Goal: Answer question/provide support

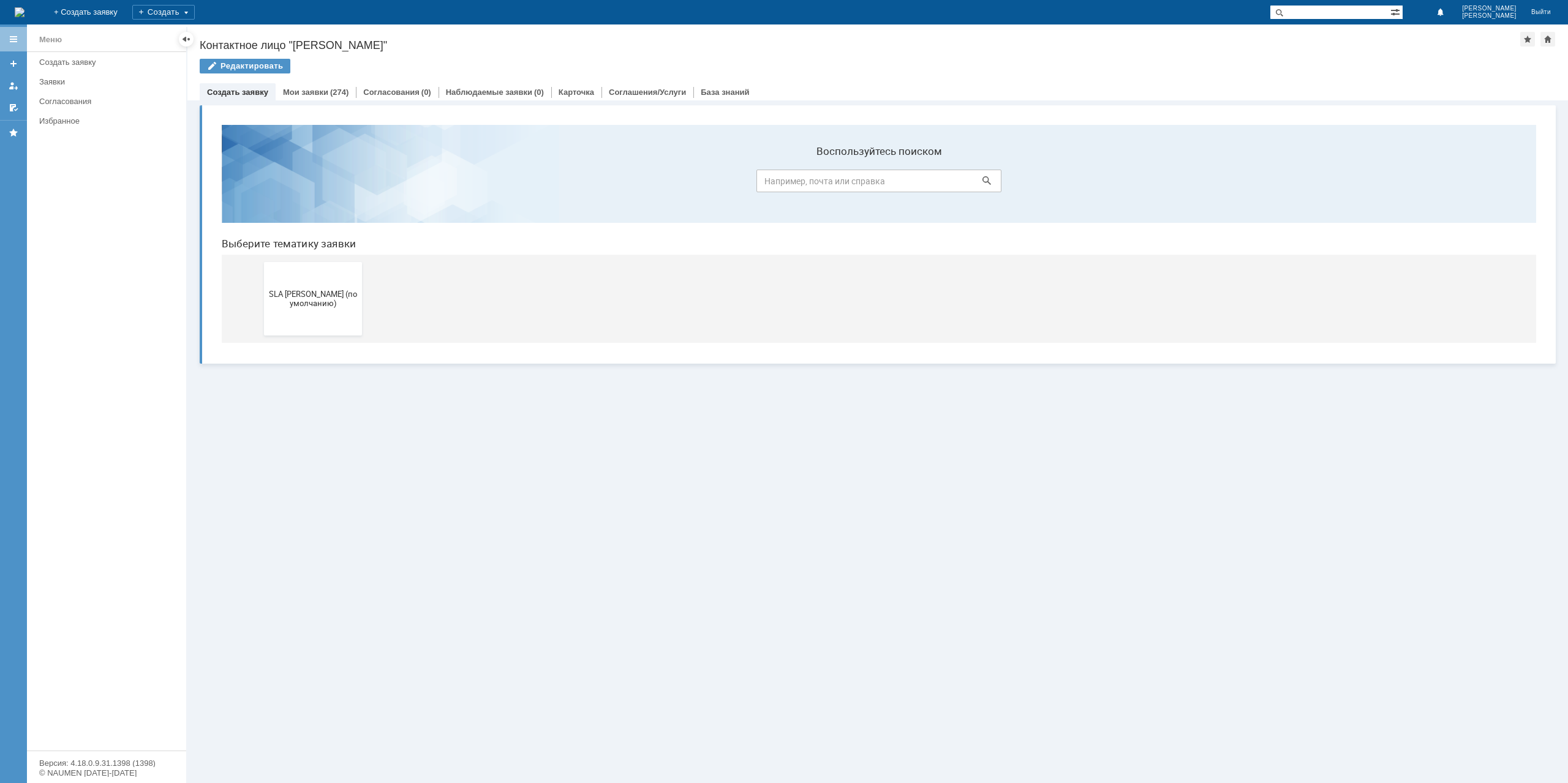
click at [329, 83] on div "Редактировать" at bounding box center [878, 71] width 1357 height 25
click at [323, 93] on link "Мои заявки" at bounding box center [305, 92] width 45 height 9
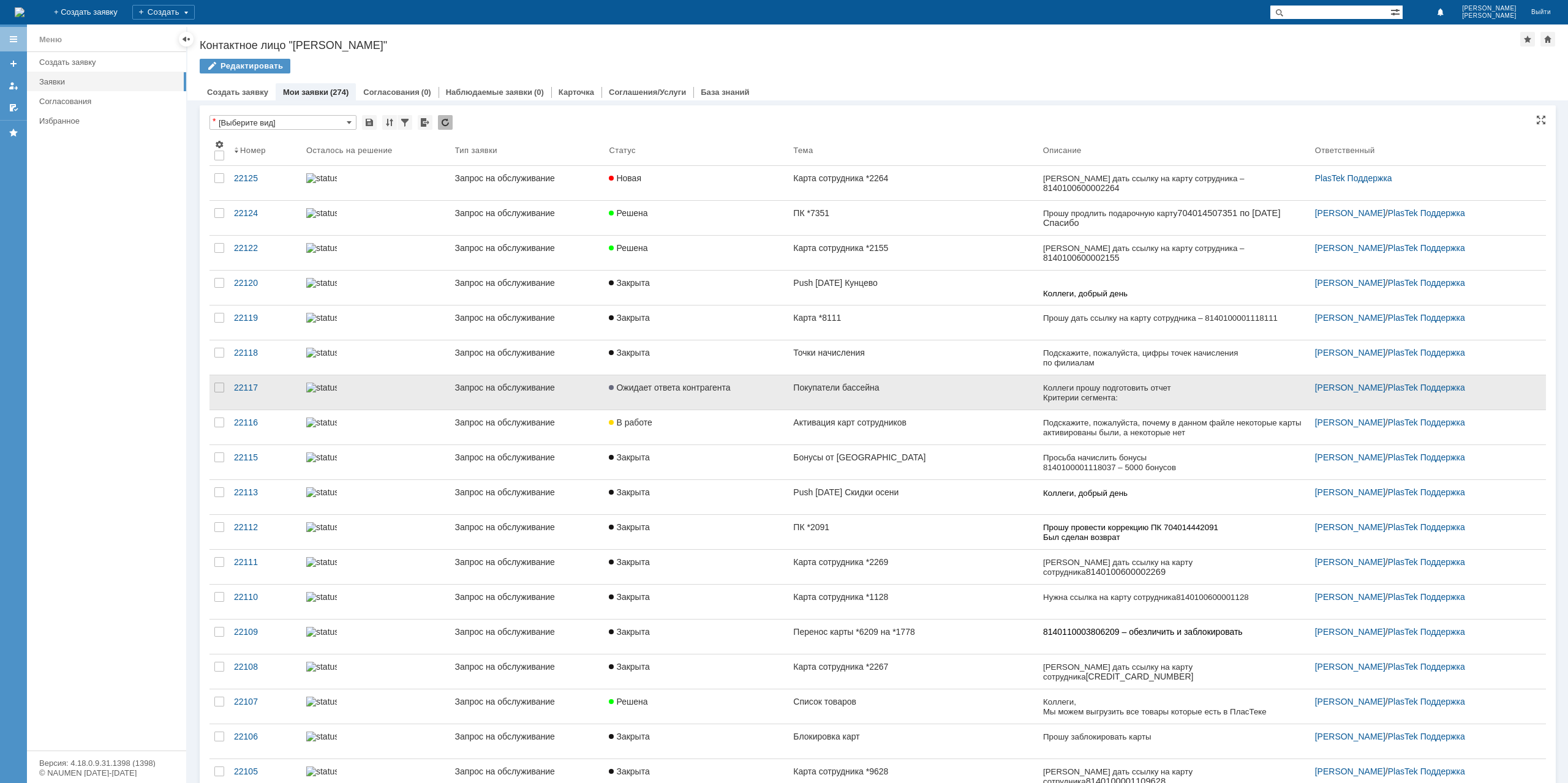
click at [731, 379] on link "Ожидает ответа контрагента" at bounding box center [696, 393] width 184 height 35
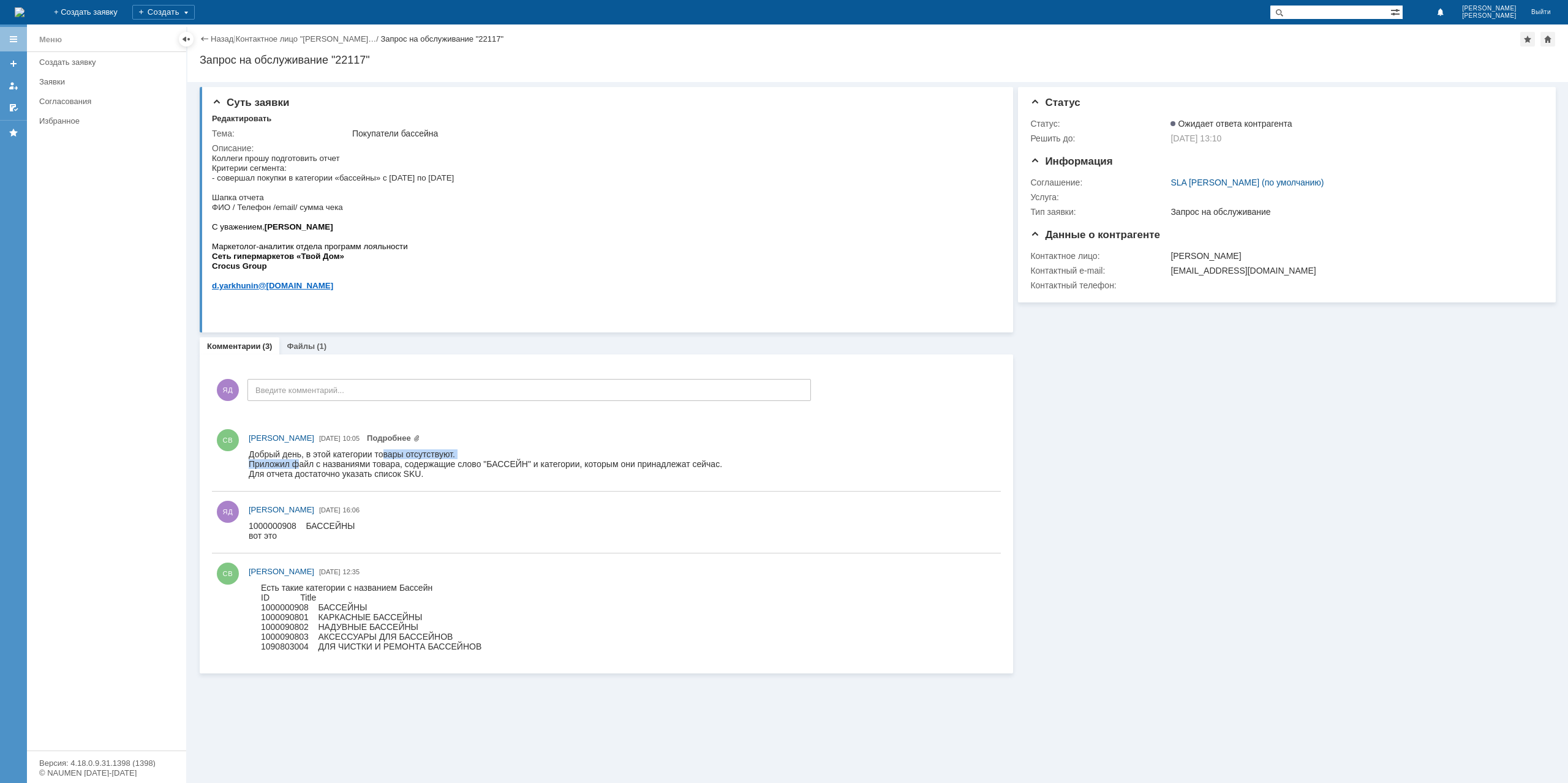
drag, startPoint x: 301, startPoint y: 459, endPoint x: 385, endPoint y: 455, distance: 84.1
click at [385, 455] on body "Добрый день, в этой категории товары отсутствуют. Приложил файл с названиями то…" at bounding box center [486, 464] width 473 height 30
click at [385, 455] on div "Добрый день, в этой категории товары отсутствуют." at bounding box center [486, 454] width 473 height 10
drag, startPoint x: 255, startPoint y: 458, endPoint x: 442, endPoint y: 473, distance: 187.6
click at [444, 473] on body "Добрый день, в этой категории товары отсутствуют. Приложил файл с названиями то…" at bounding box center [486, 464] width 473 height 30
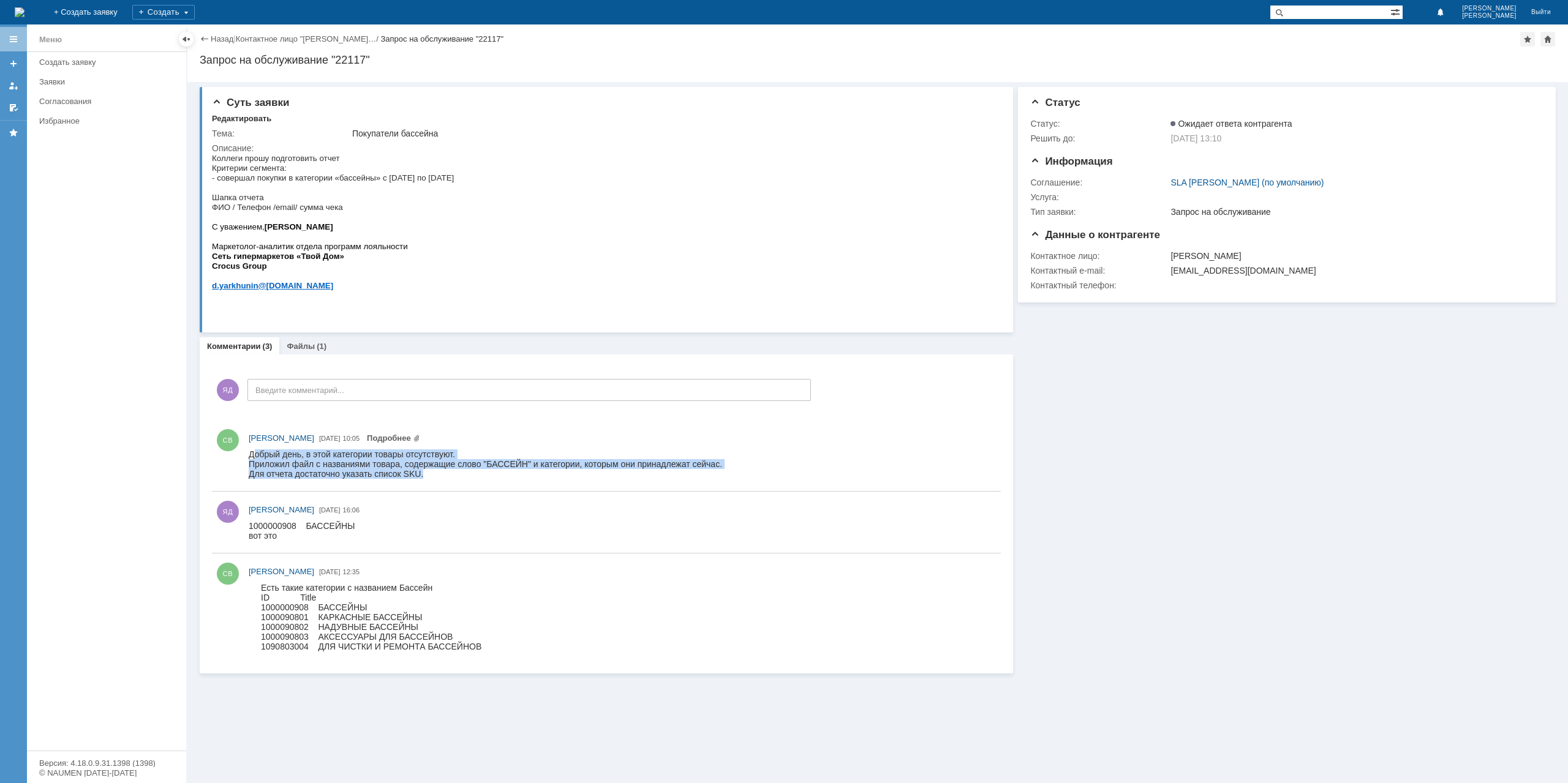
click at [440, 472] on div "Для отчета достаточно указать список SKU." at bounding box center [486, 474] width 473 height 10
click at [427, 473] on div "Для отчета достаточно указать список SKU." at bounding box center [486, 474] width 473 height 10
drag, startPoint x: 422, startPoint y: 475, endPoint x: 482, endPoint y: 901, distance: 430.2
click at [249, 451] on html "Добрый день, в этой категории товары отсутствуют. Приложил файл с названиями то…" at bounding box center [622, 464] width 747 height 30
click at [427, 461] on div "Приложил файл с названиями товара, содержащие слово "БАССЕЙН" и категории, кото…" at bounding box center [486, 464] width 473 height 10
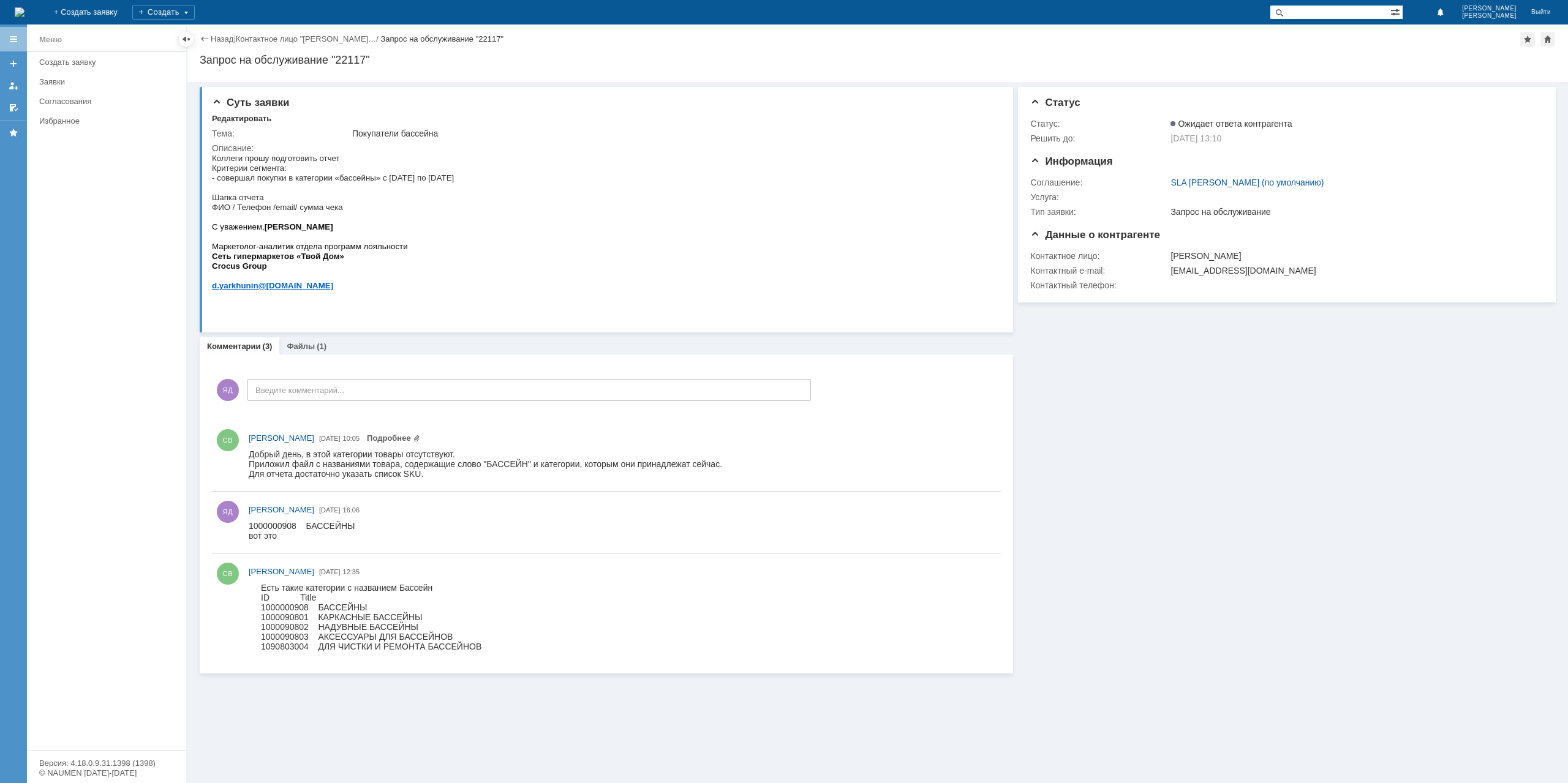
drag, startPoint x: 483, startPoint y: 647, endPoint x: 260, endPoint y: 608, distance: 226.4
click at [260, 608] on body "Есть такие категории с названием Бассейн ID Title 1000000908 БАССЕЙНЫ 100009080…" at bounding box center [365, 617] width 233 height 68
click at [478, 96] on div "Суть заявки Редактировать Тема: Покупатели бассейна Описание:" at bounding box center [606, 210] width 814 height 246
click at [233, 35] on link "Назад" at bounding box center [222, 39] width 23 height 9
